Goal: Task Accomplishment & Management: Manage account settings

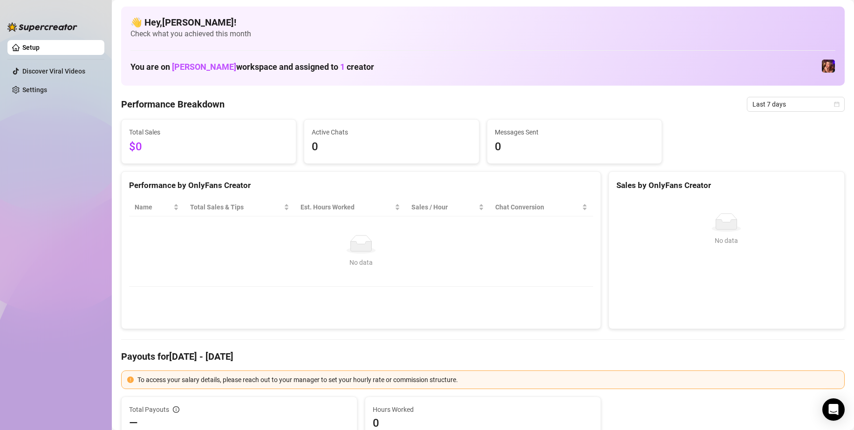
click at [595, 59] on div "You are on [PERSON_NAME] workspace and assigned to 1 creator" at bounding box center [482, 66] width 705 height 20
